Goal: Information Seeking & Learning: Learn about a topic

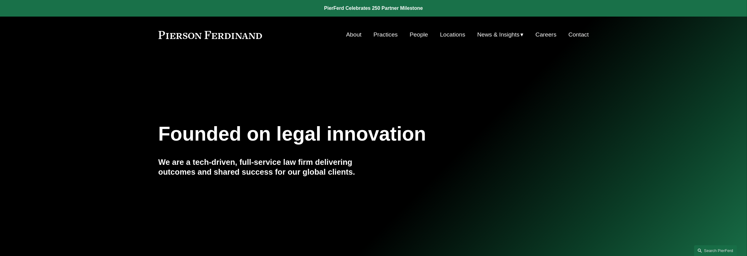
click at [418, 32] on link "People" at bounding box center [419, 35] width 18 height 12
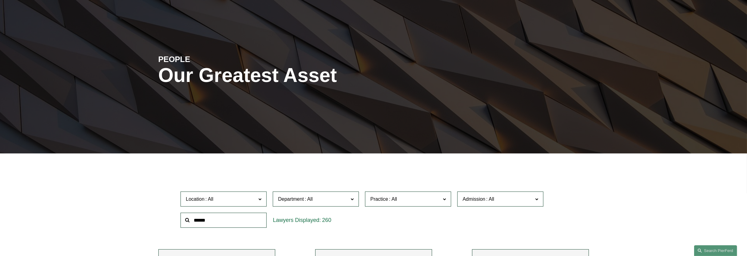
scroll to position [115, 0]
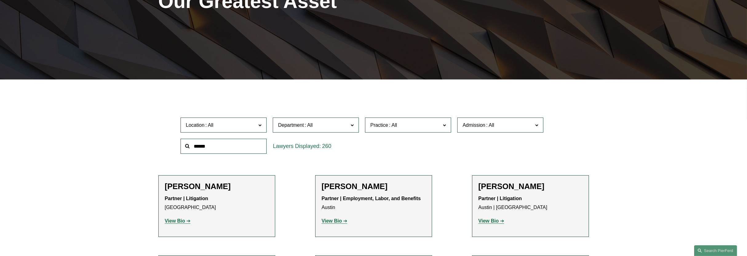
click at [243, 143] on input "text" at bounding box center [223, 146] width 86 height 15
type input "******"
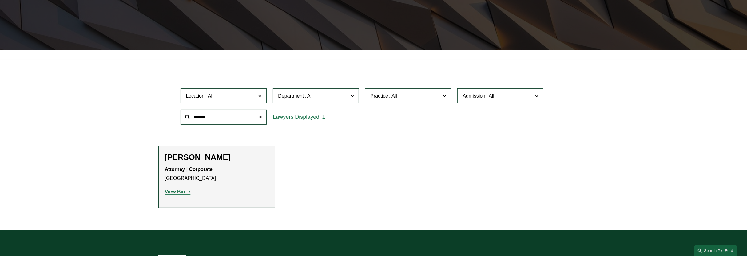
scroll to position [154, 0]
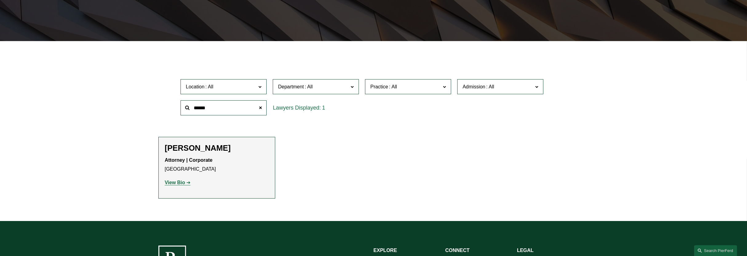
click at [184, 183] on strong "View Bio" at bounding box center [175, 182] width 20 height 5
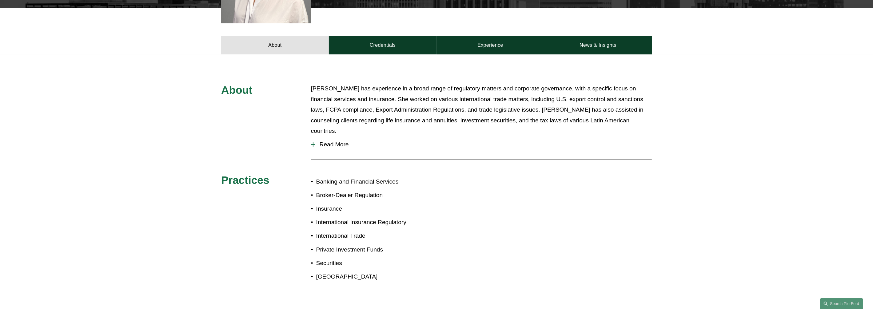
scroll to position [269, 0]
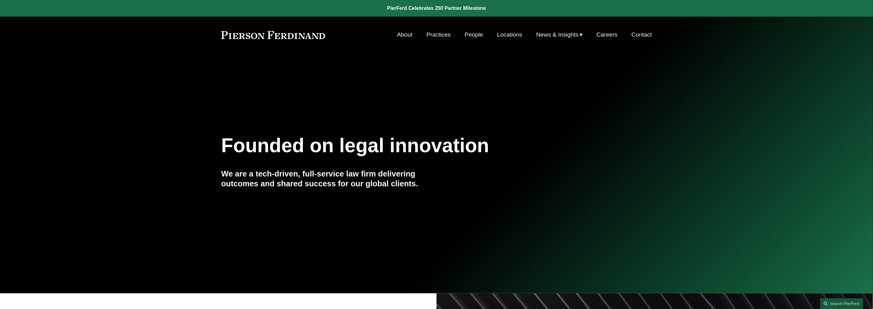
click at [469, 35] on link "People" at bounding box center [474, 35] width 18 height 12
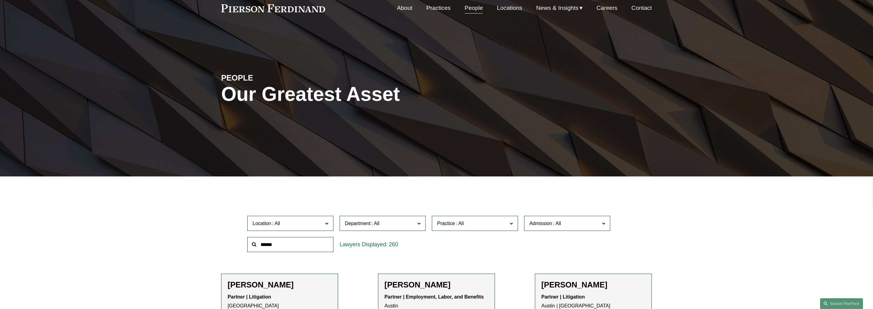
scroll to position [77, 0]
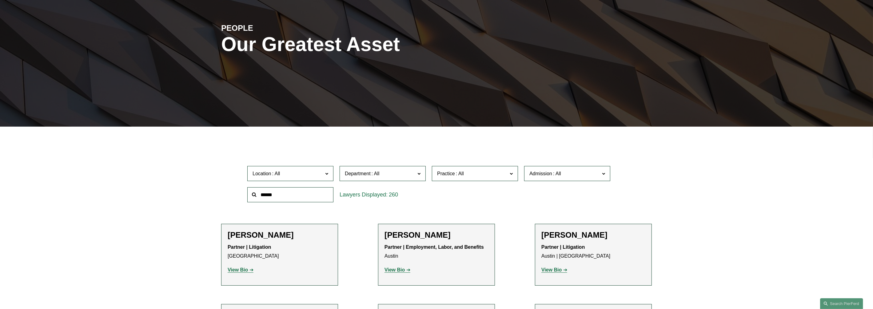
click at [309, 193] on input "text" at bounding box center [290, 194] width 86 height 15
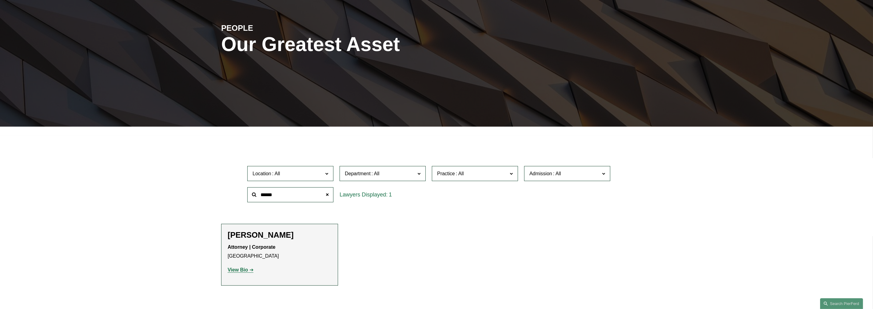
type input "******"
click at [248, 272] on link "View Bio" at bounding box center [241, 269] width 26 height 5
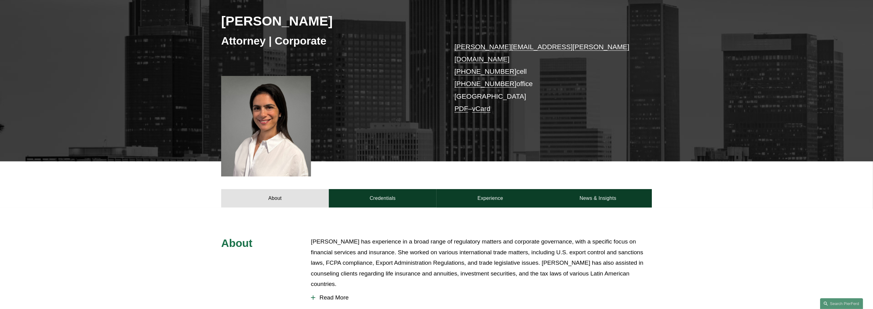
scroll to position [115, 0]
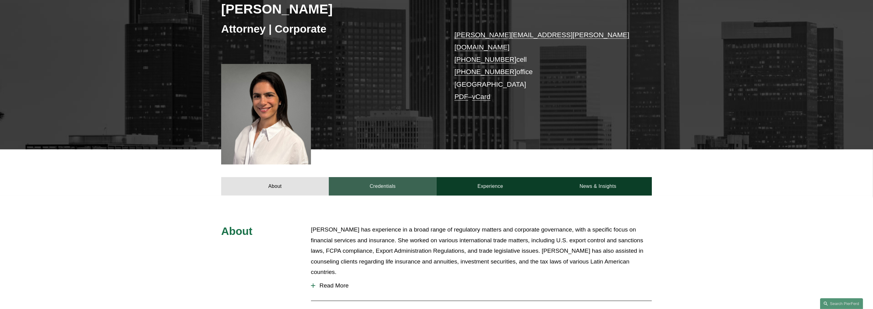
click at [423, 178] on link "Credentials" at bounding box center [383, 186] width 108 height 18
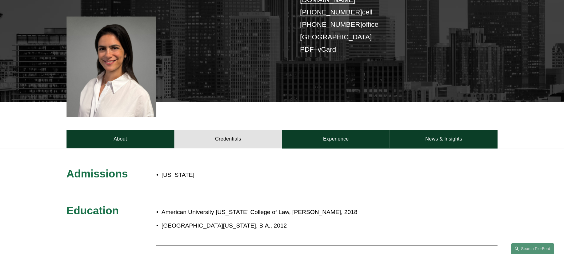
scroll to position [154, 0]
